Goal: Transaction & Acquisition: Purchase product/service

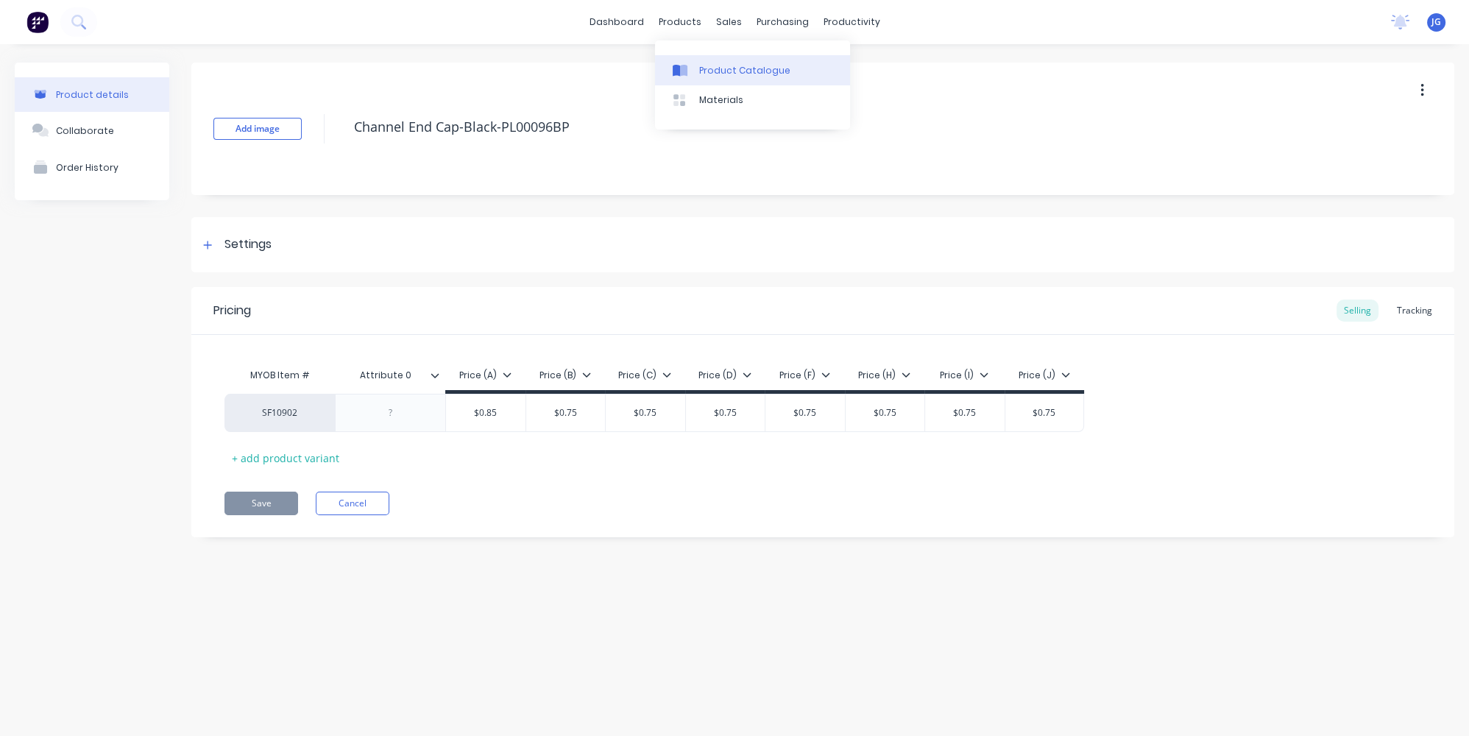
click at [690, 68] on div at bounding box center [684, 70] width 22 height 13
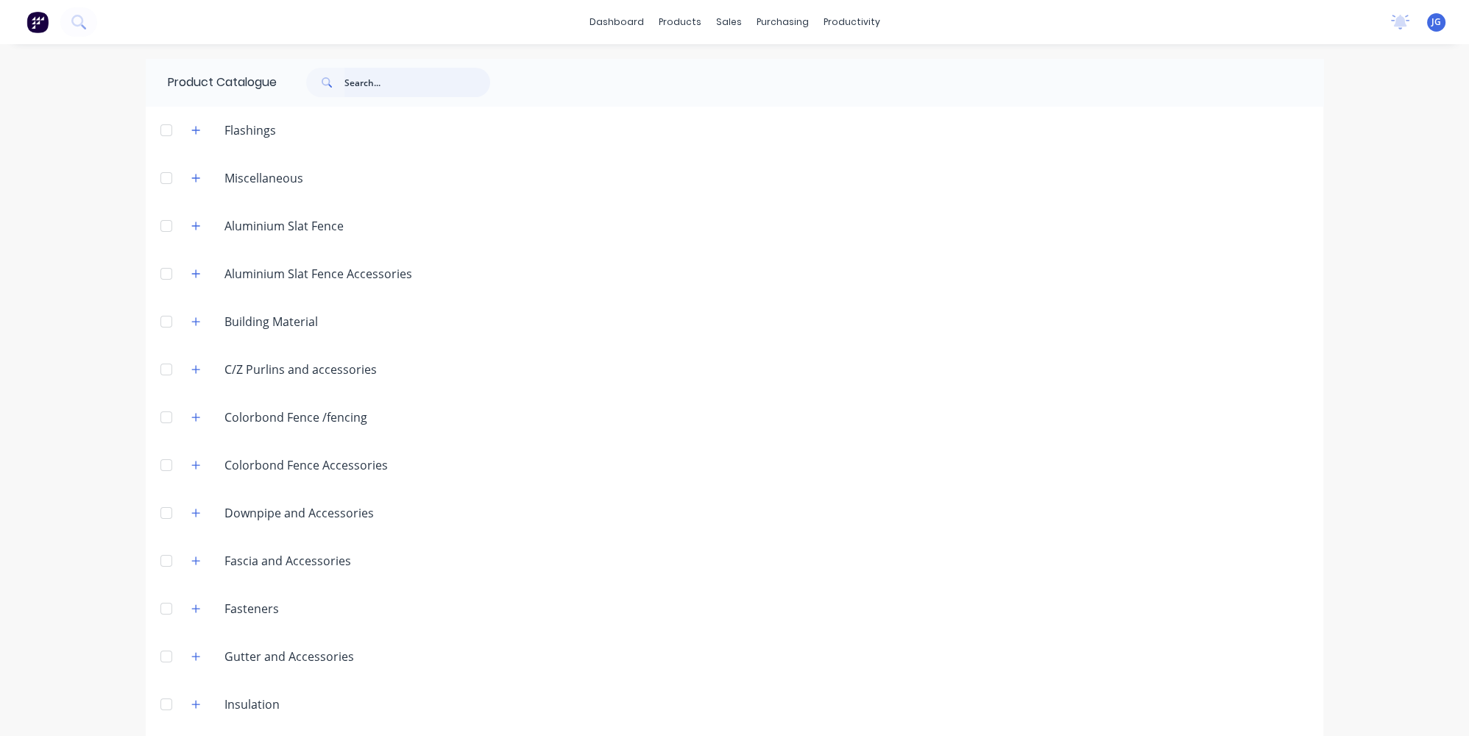
click at [351, 84] on input "text" at bounding box center [417, 82] width 146 height 29
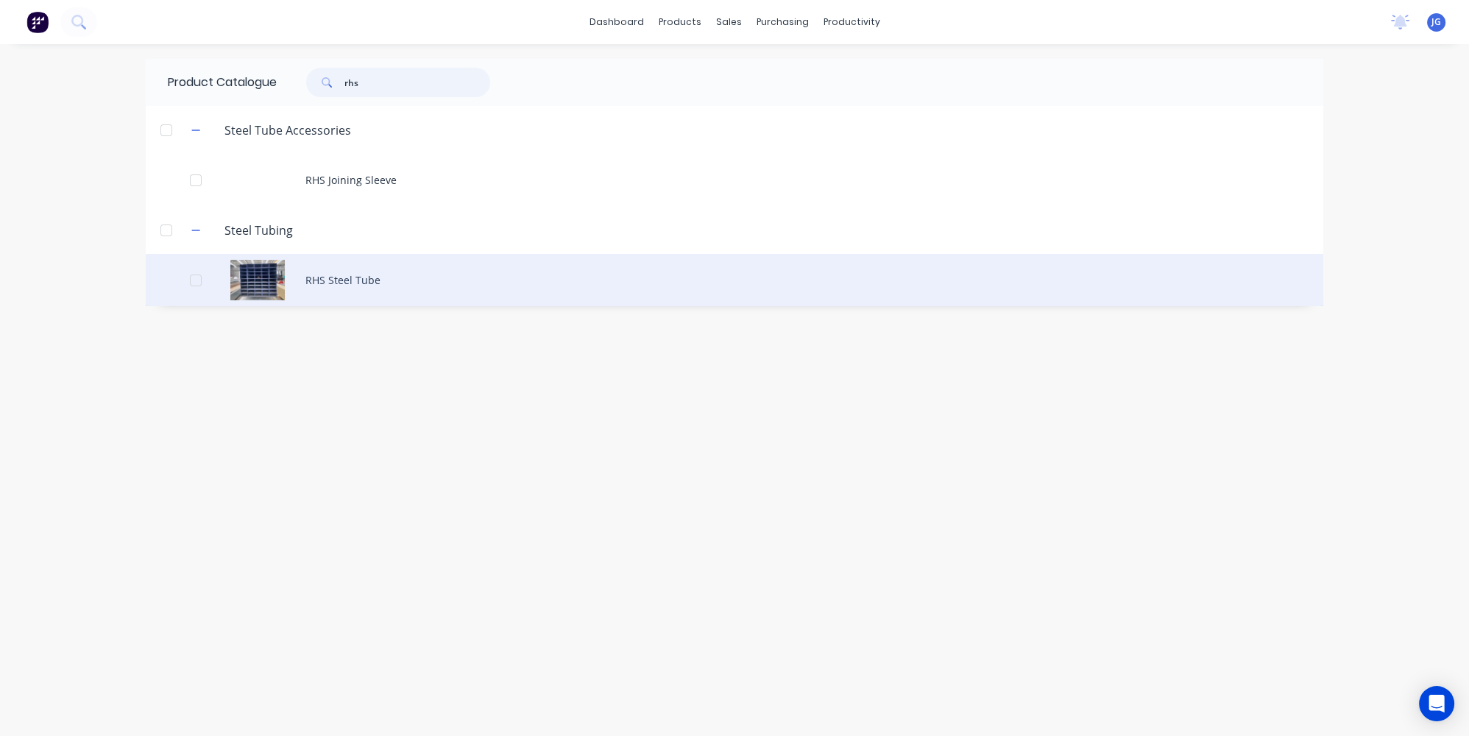
type input "rhs"
click at [336, 284] on div "RHS Steel Tube" at bounding box center [735, 280] width 1178 height 52
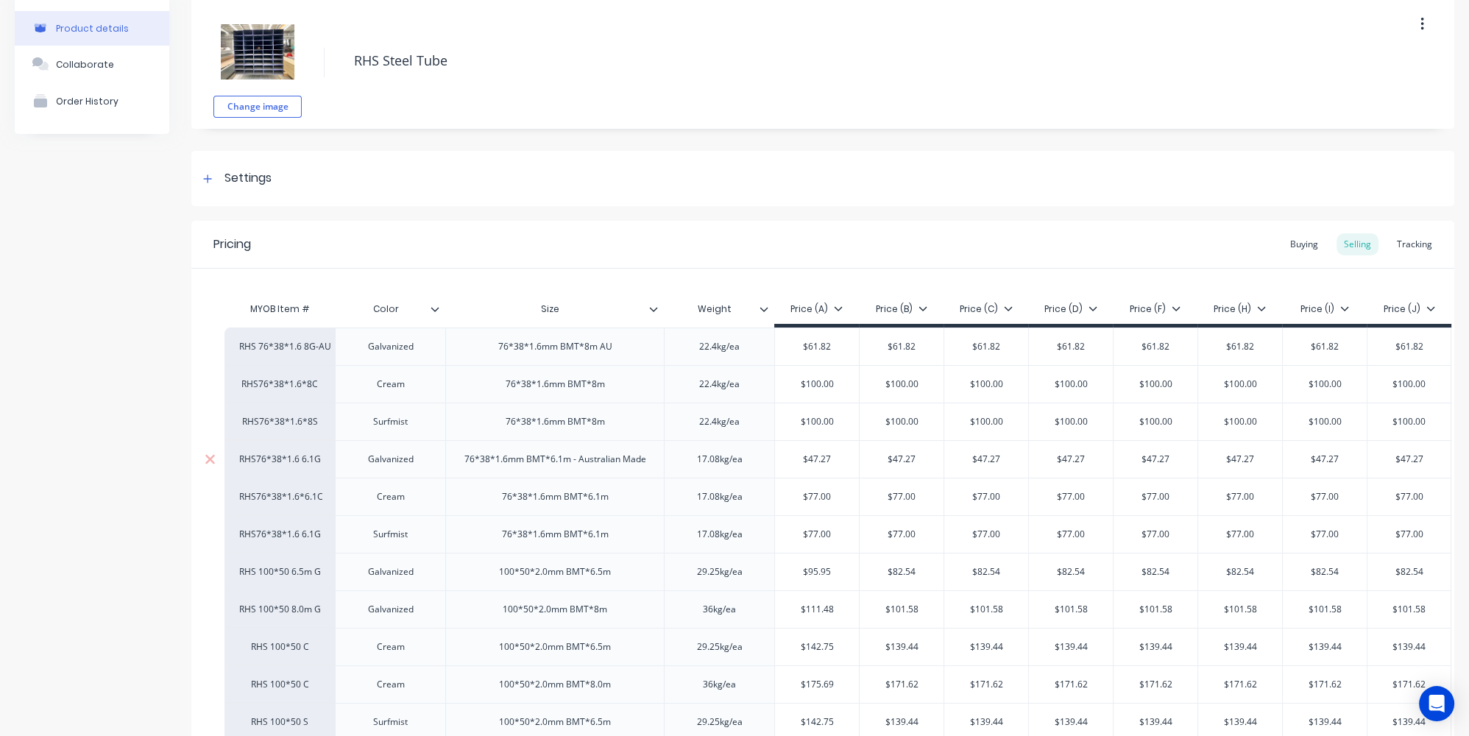
type textarea "x"
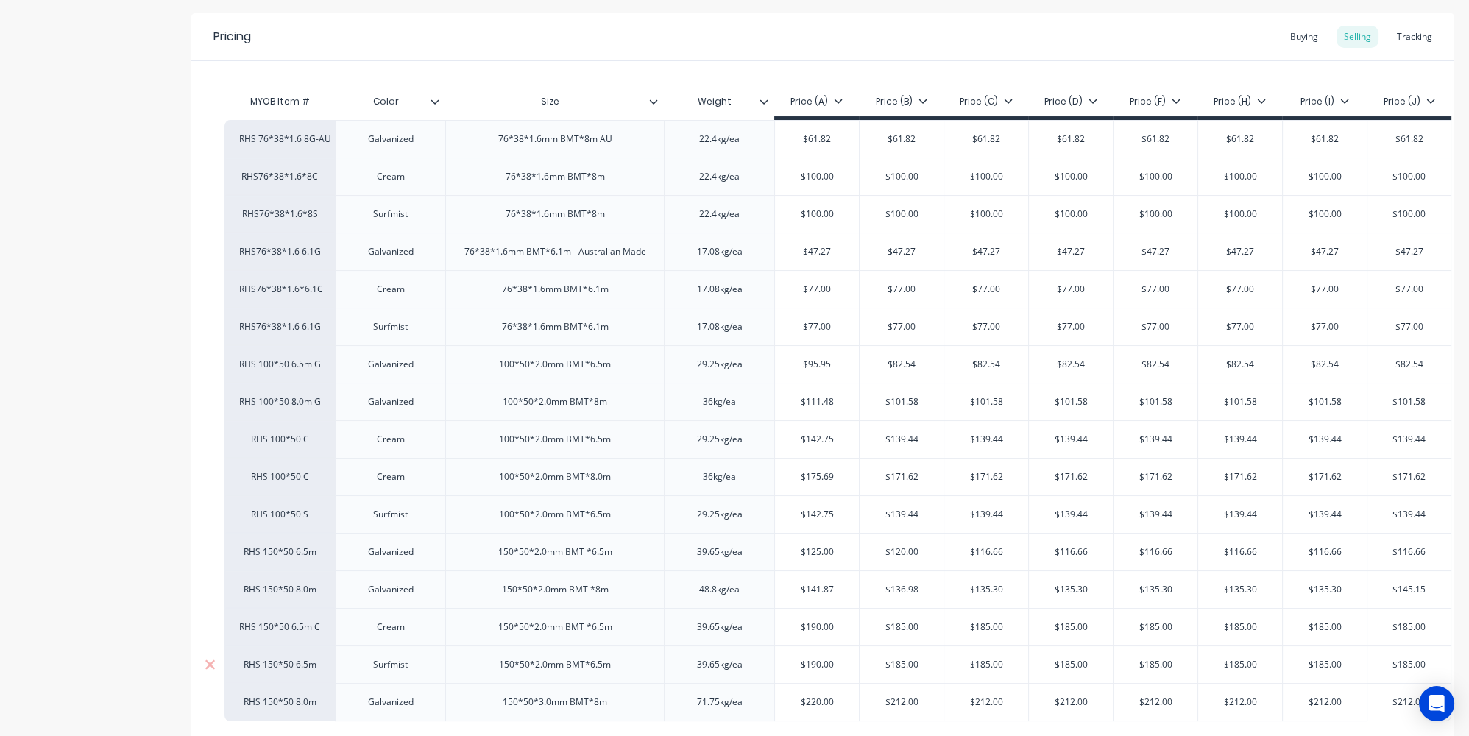
scroll to position [401, 0]
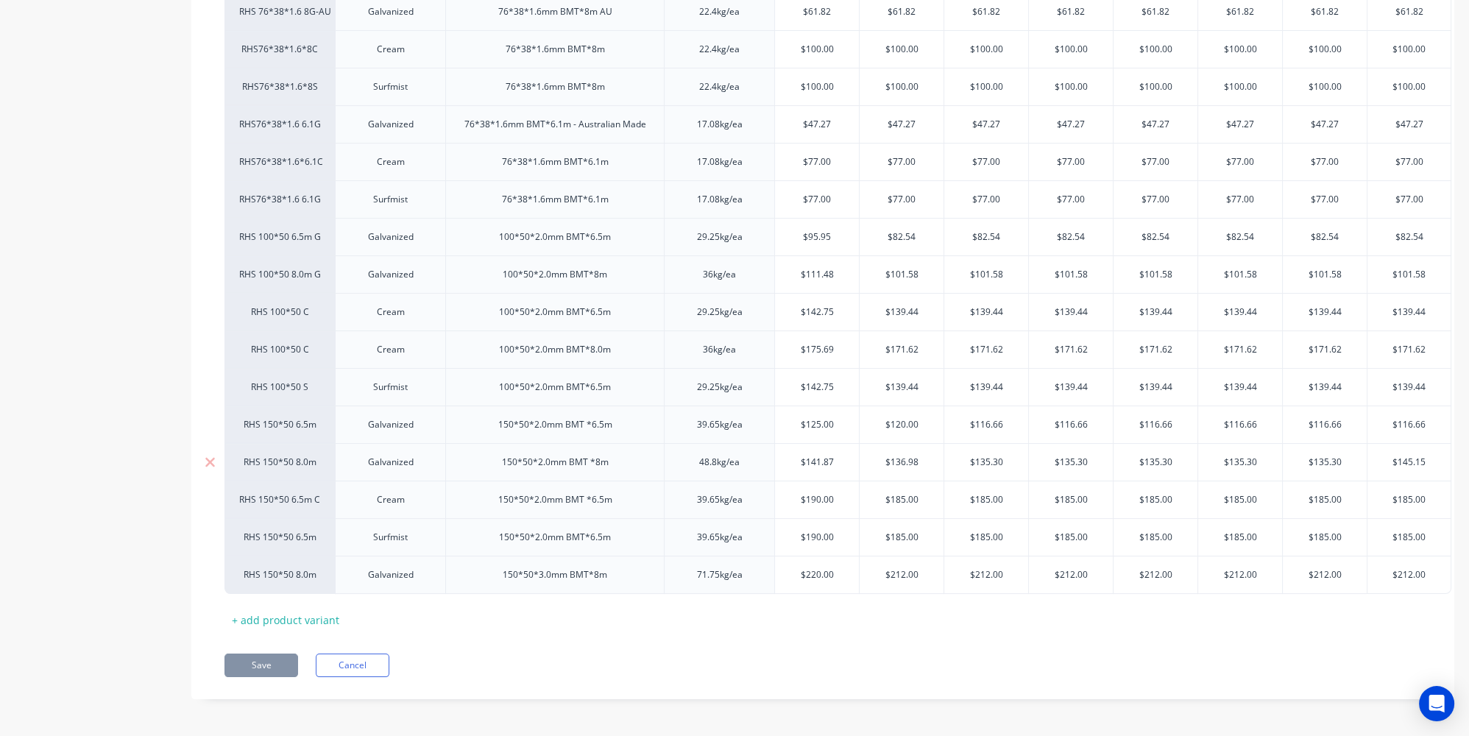
type input "$141.87"
click at [806, 460] on input "$141.87" at bounding box center [817, 462] width 84 height 13
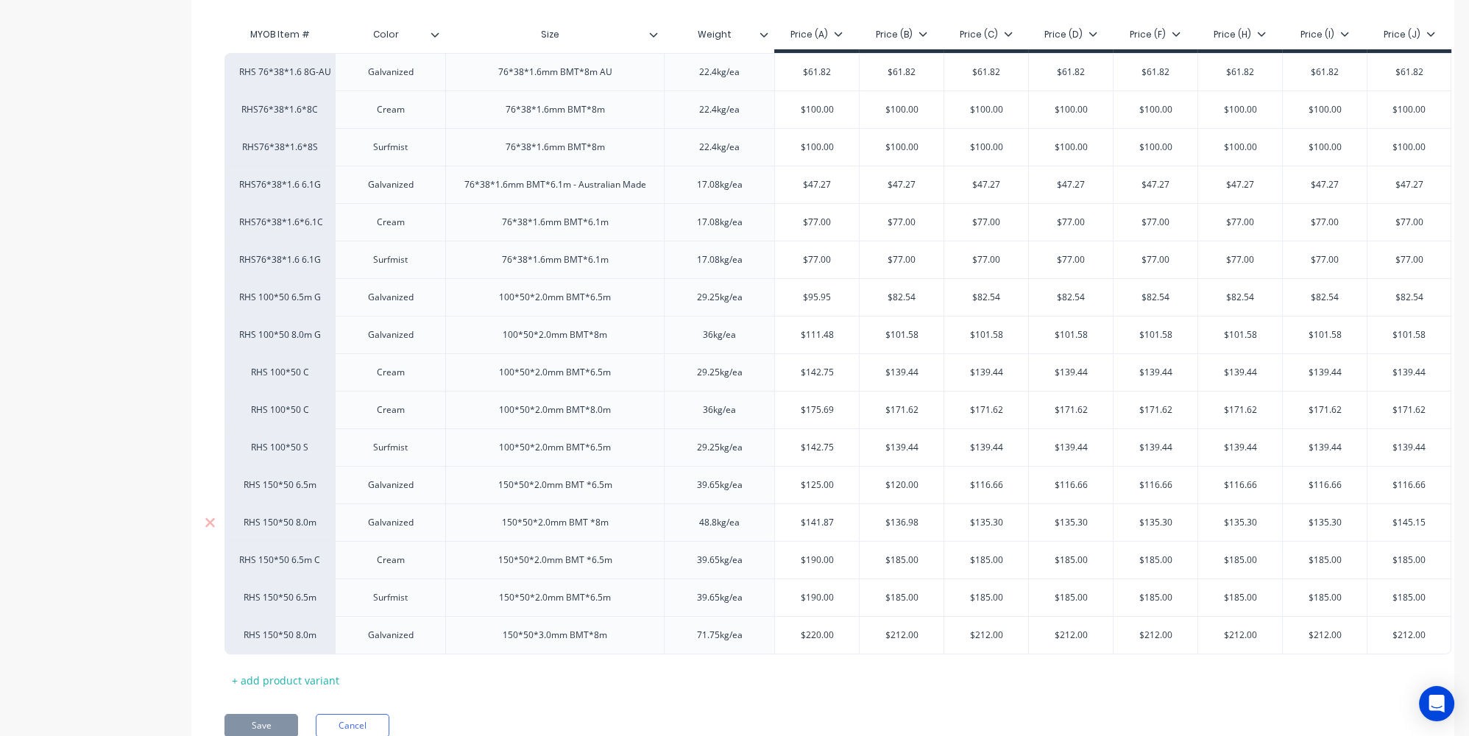
scroll to position [408, 0]
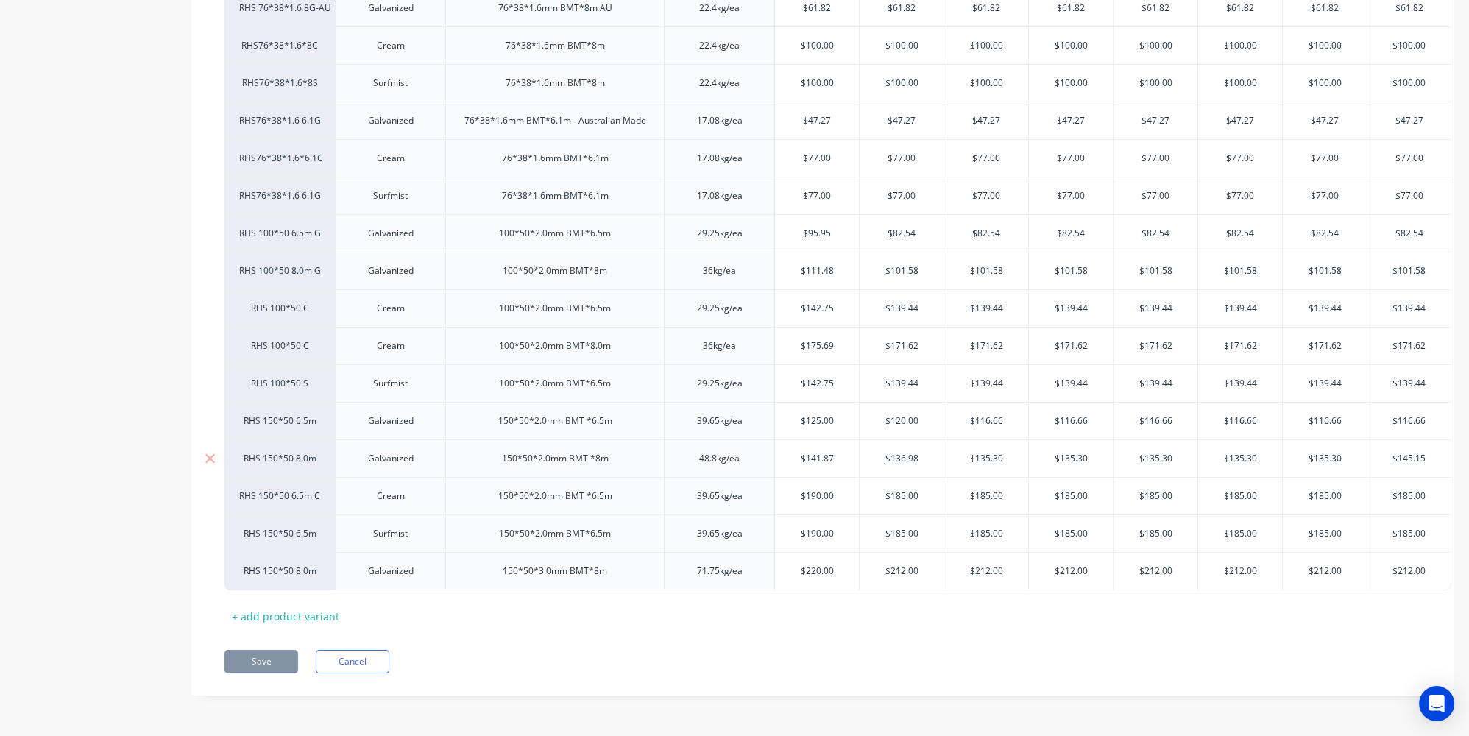
click at [835, 452] on input "$141.87" at bounding box center [817, 458] width 84 height 13
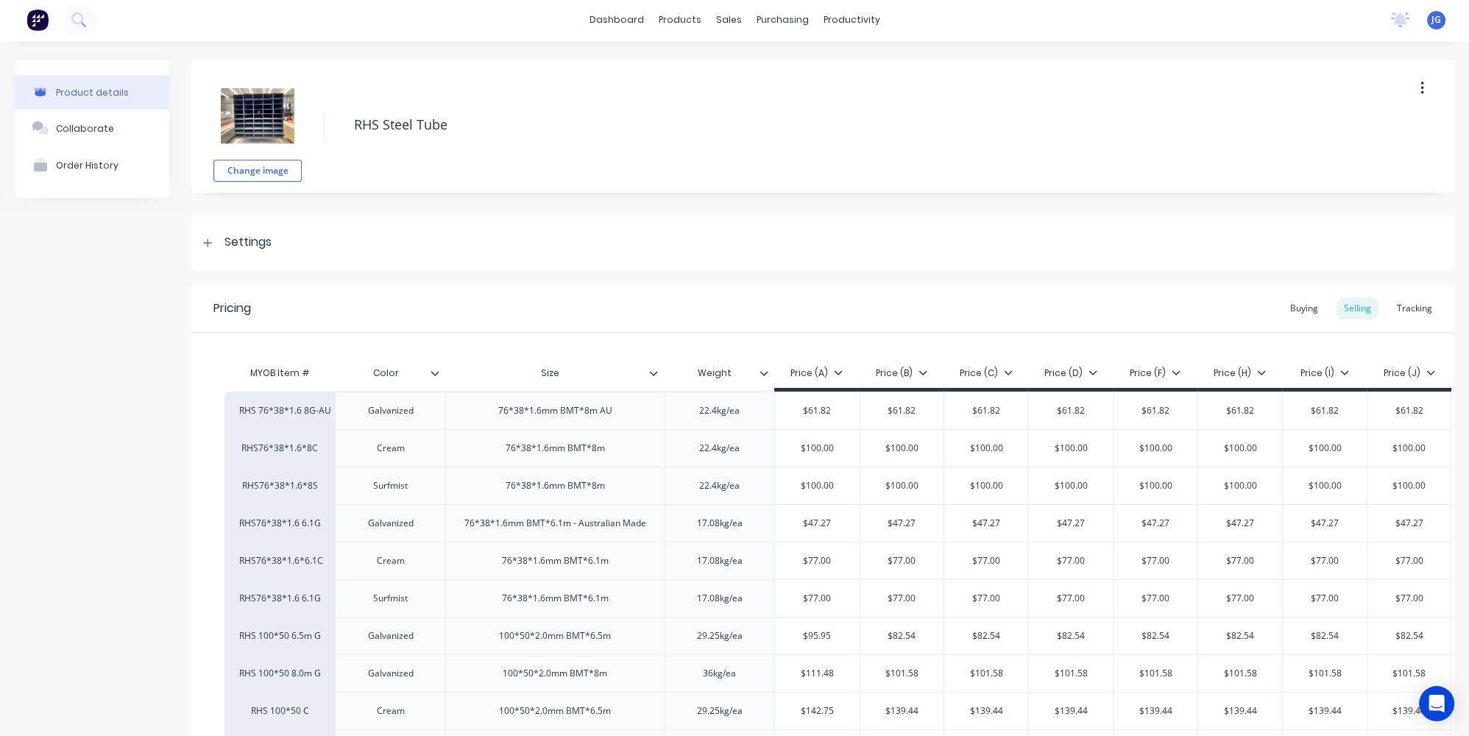
scroll to position [0, 0]
click at [1390, 305] on div "Tracking" at bounding box center [1415, 311] width 50 height 22
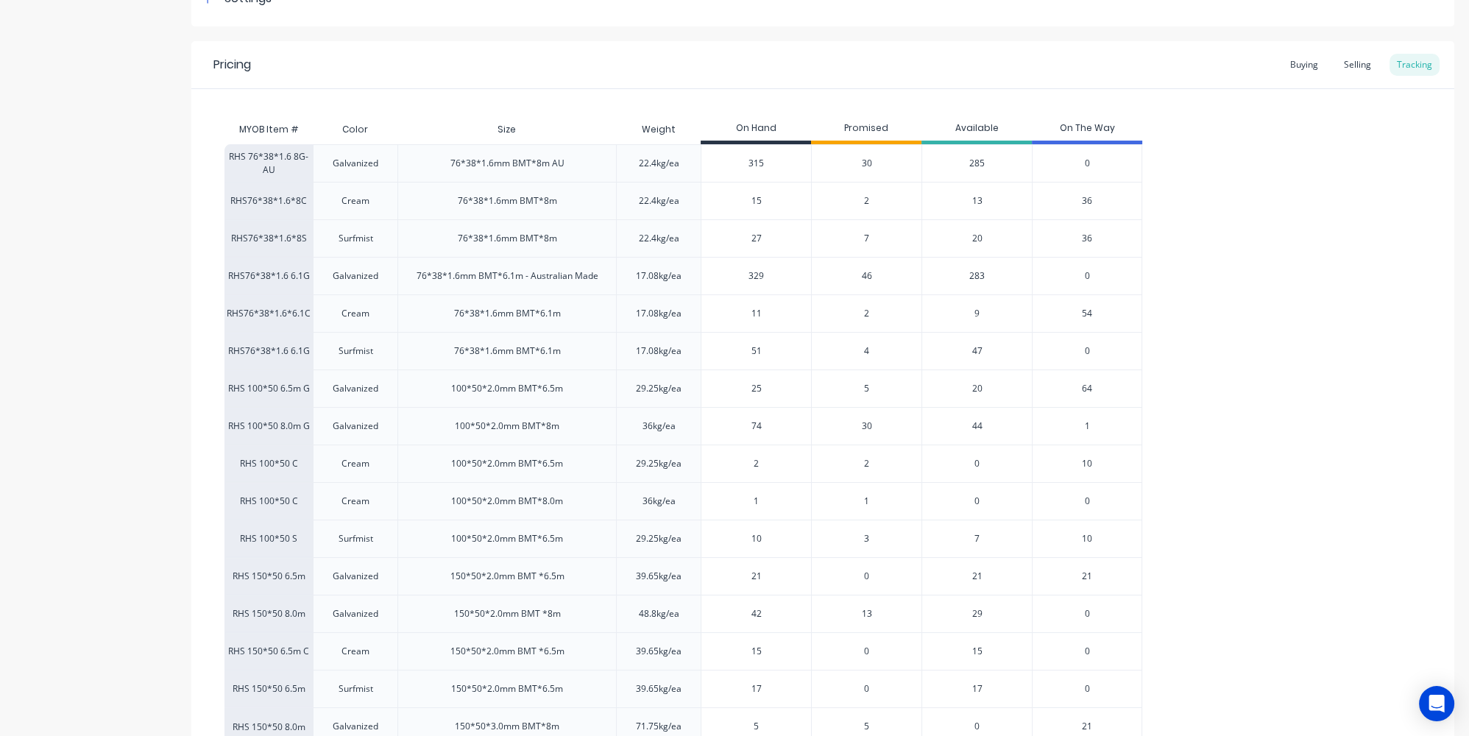
scroll to position [356, 0]
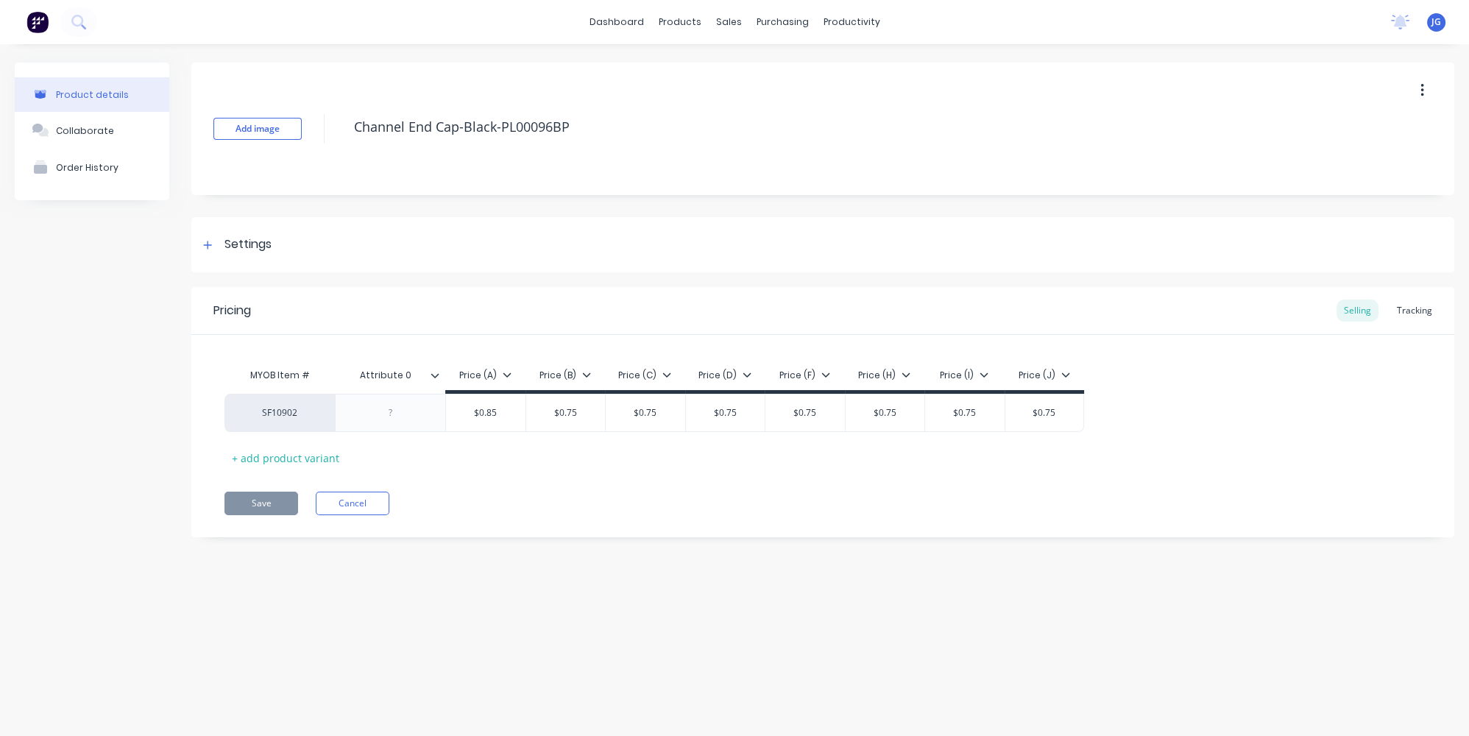
type textarea "x"
